Goal: Entertainment & Leisure: Consume media (video, audio)

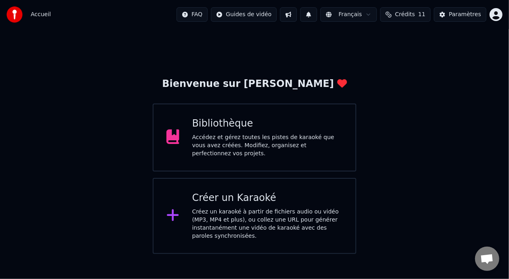
click at [248, 136] on div "Accédez et gérez toutes les pistes de karaoké que vous avez créées. Modifiez, o…" at bounding box center [267, 145] width 151 height 24
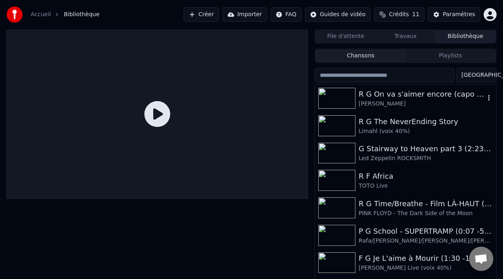
click at [398, 98] on div "R G On va s'aimer encore (capo 3 -5%)" at bounding box center [421, 93] width 126 height 11
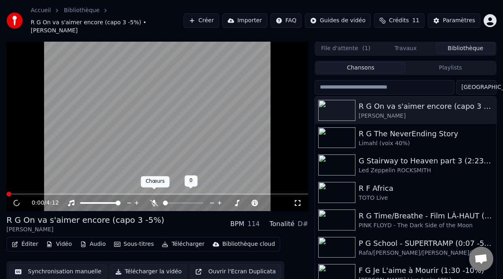
click at [154, 194] on body "Accueil Bibliothèque R G On va s'aimer encore (capo 3 -5%) • [PERSON_NAME] Crée…" at bounding box center [251, 139] width 503 height 279
click at [154, 200] on icon at bounding box center [154, 203] width 8 height 6
click at [215, 202] on span at bounding box center [208, 203] width 20 height 2
click at [217, 200] on span at bounding box center [217, 202] width 5 height 5
click at [164, 205] on div "0:12 / 4:12 R G On va s'aimer encore (capo 3 -5%) [PERSON_NAME] BPM 108 Tonalit…" at bounding box center [156, 173] width 301 height 264
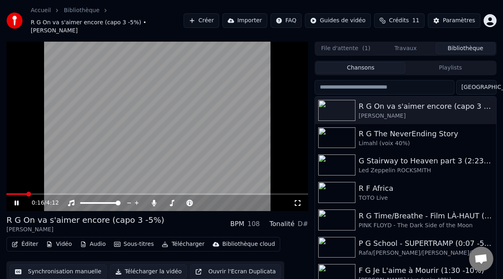
click at [10, 184] on video at bounding box center [156, 126] width 301 height 170
click at [10, 193] on span at bounding box center [16, 194] width 20 height 2
click at [15, 200] on icon at bounding box center [22, 203] width 19 height 6
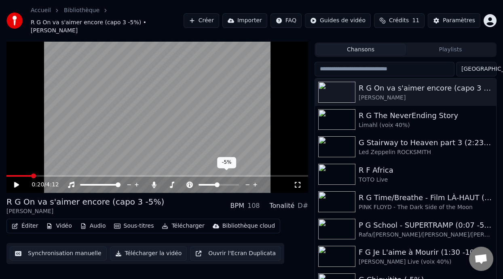
click at [215, 182] on span at bounding box center [217, 184] width 5 height 5
click at [188, 181] on icon at bounding box center [189, 184] width 6 height 6
